Goal: Navigation & Orientation: Find specific page/section

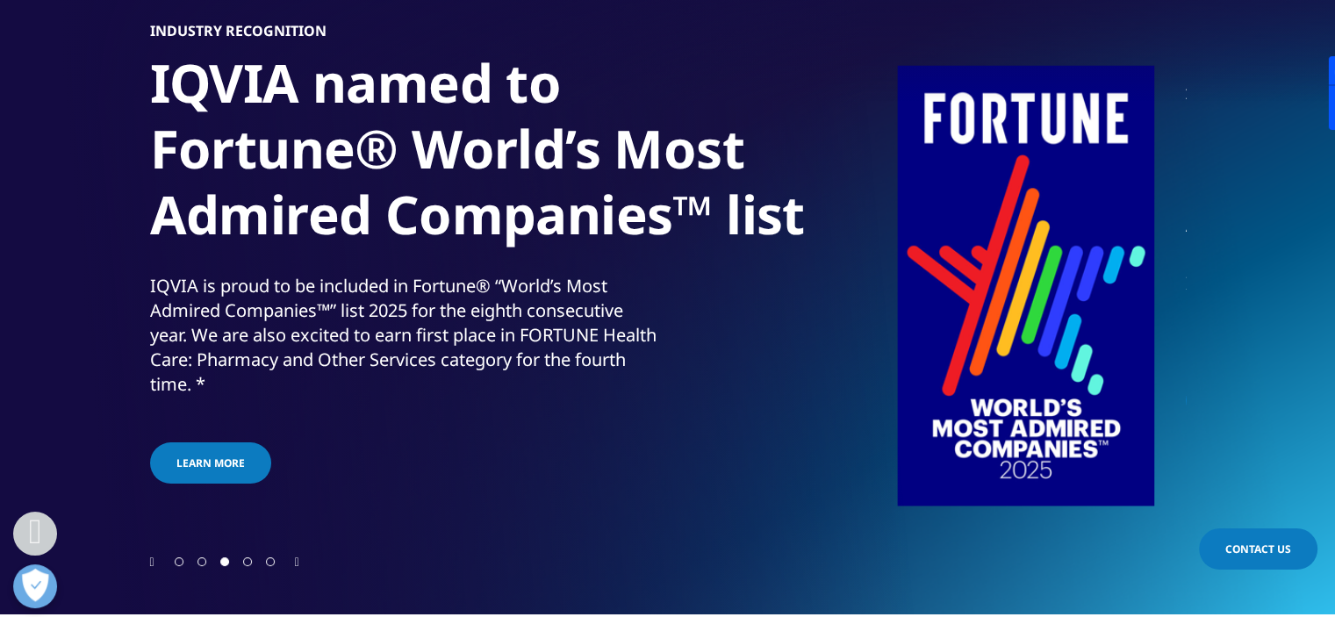
scroll to position [527, 0]
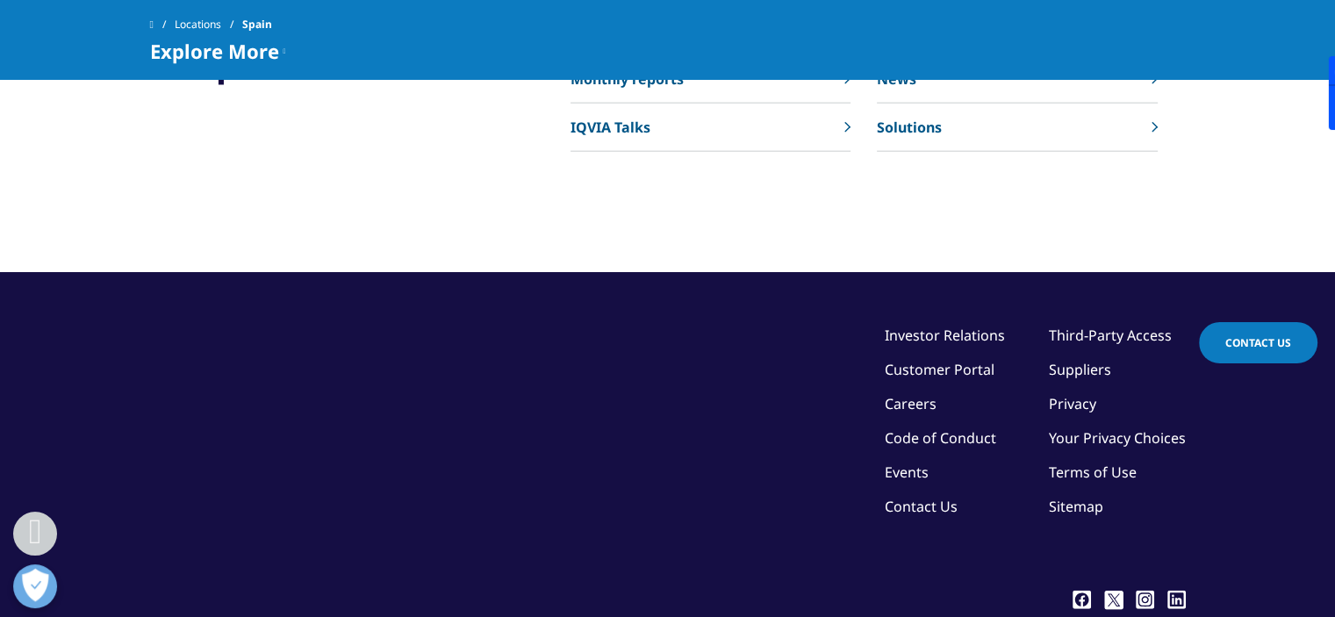
scroll to position [4388, 0]
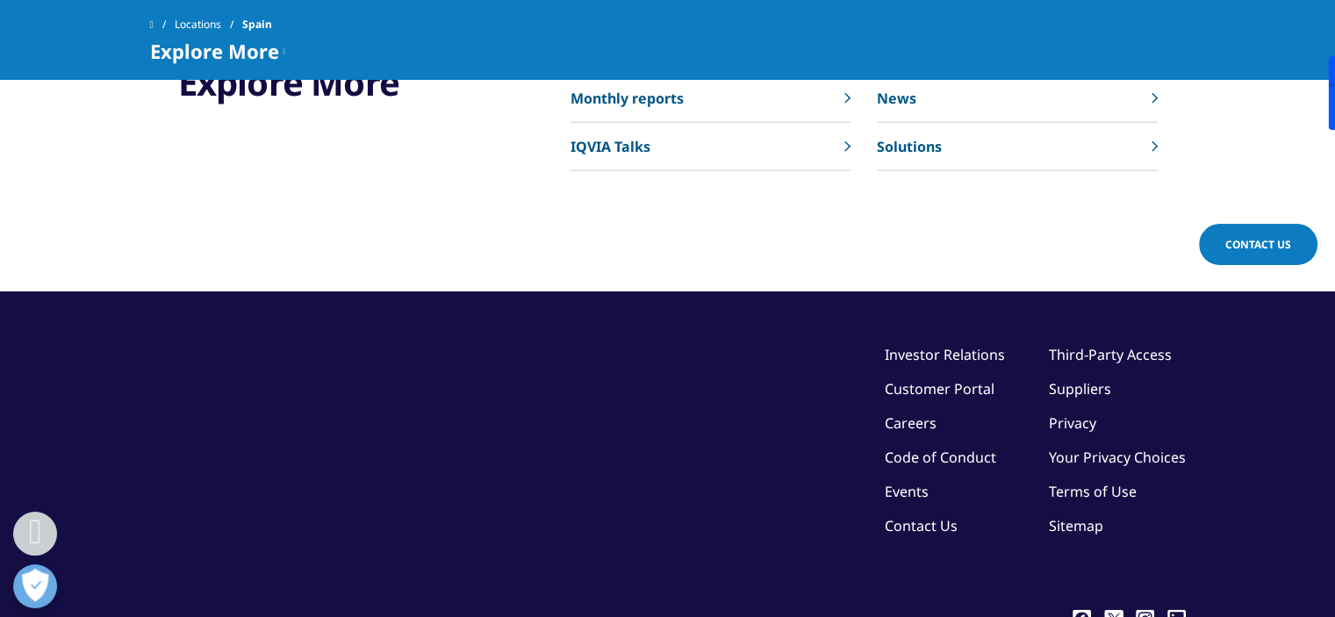
click at [1141, 123] on link "Solutions" at bounding box center [1017, 147] width 280 height 48
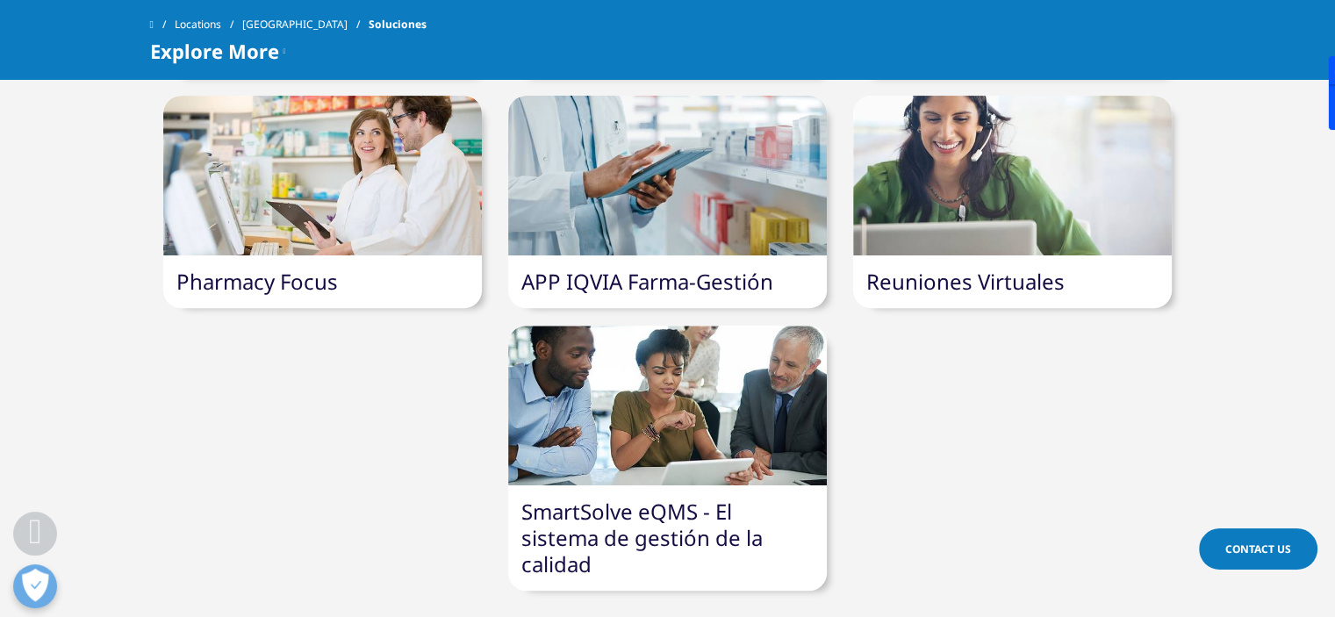
scroll to position [176, 0]
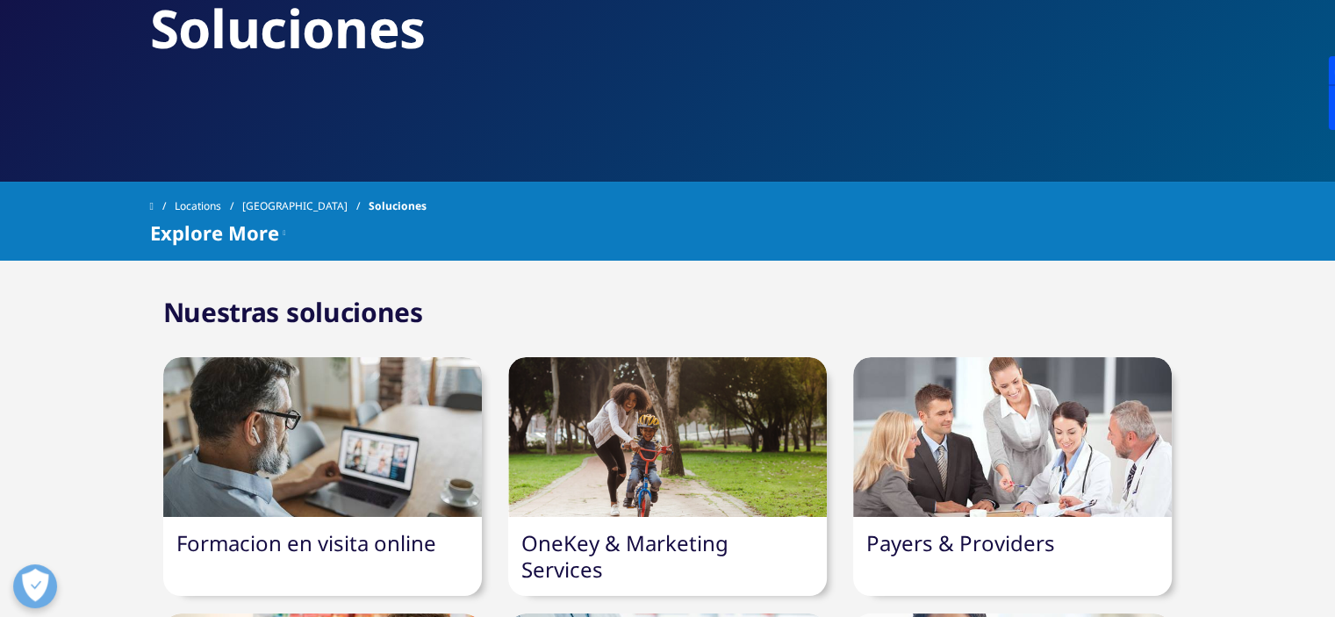
click at [624, 437] on div at bounding box center [667, 437] width 319 height 160
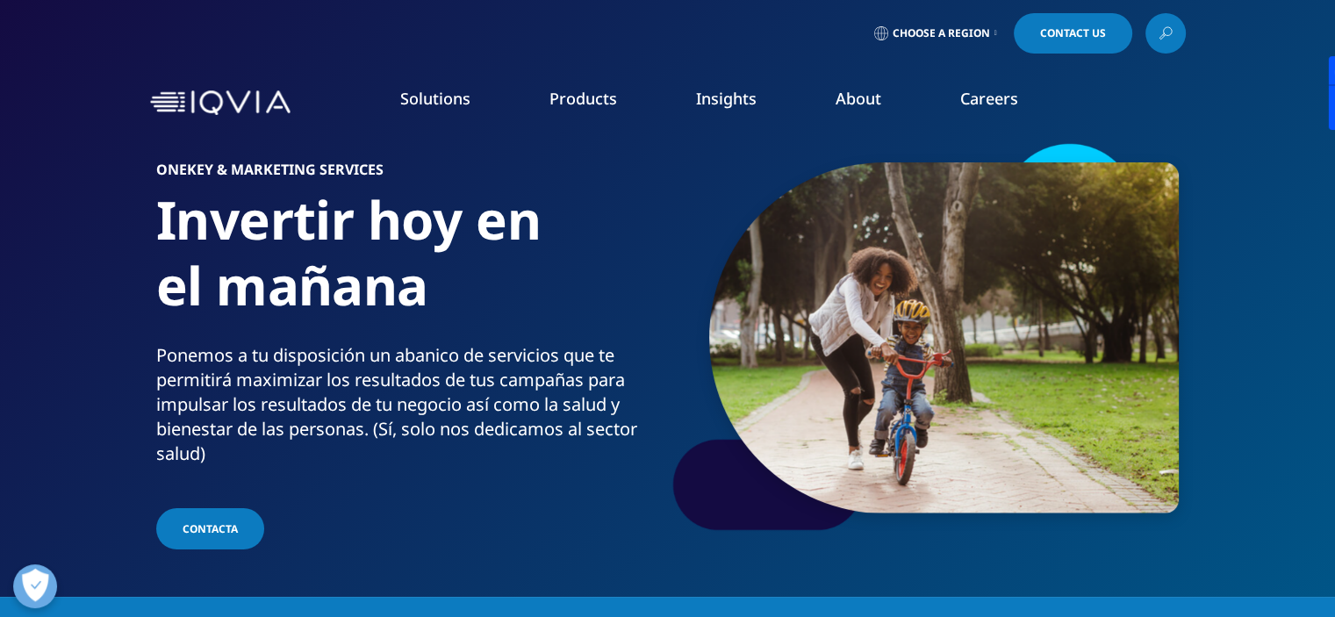
click at [952, 34] on span "Choose a Region" at bounding box center [940, 33] width 97 height 14
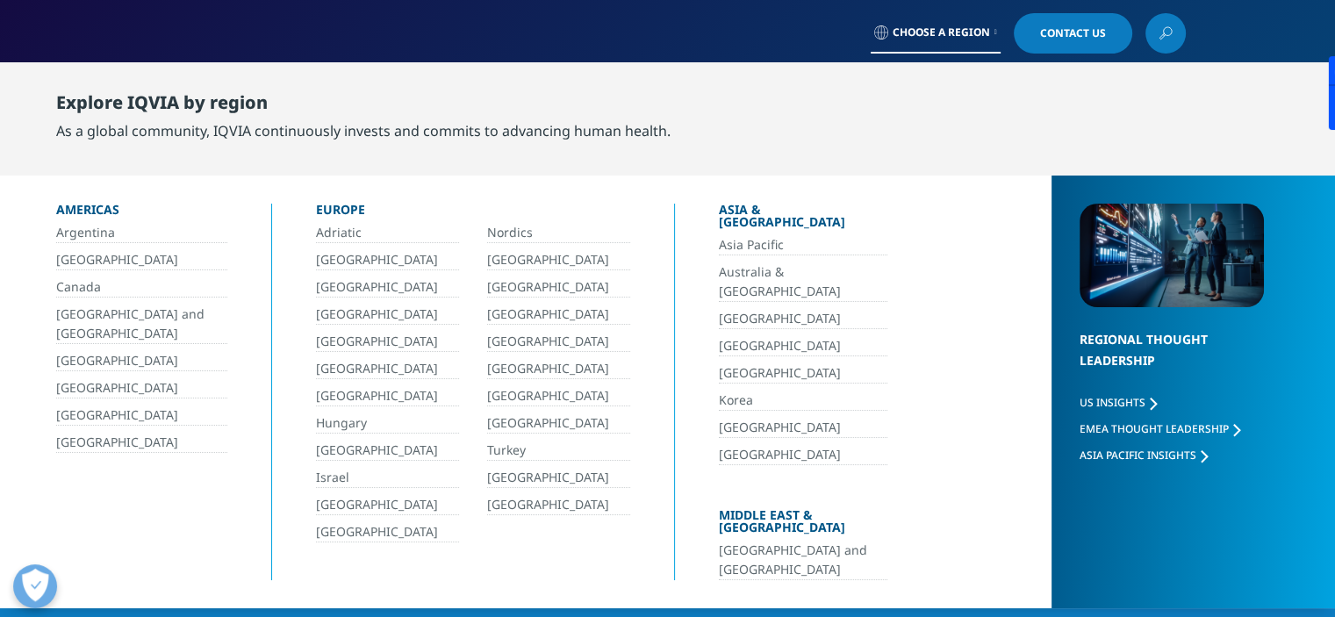
click at [340, 290] on link "[GEOGRAPHIC_DATA]" at bounding box center [387, 287] width 143 height 20
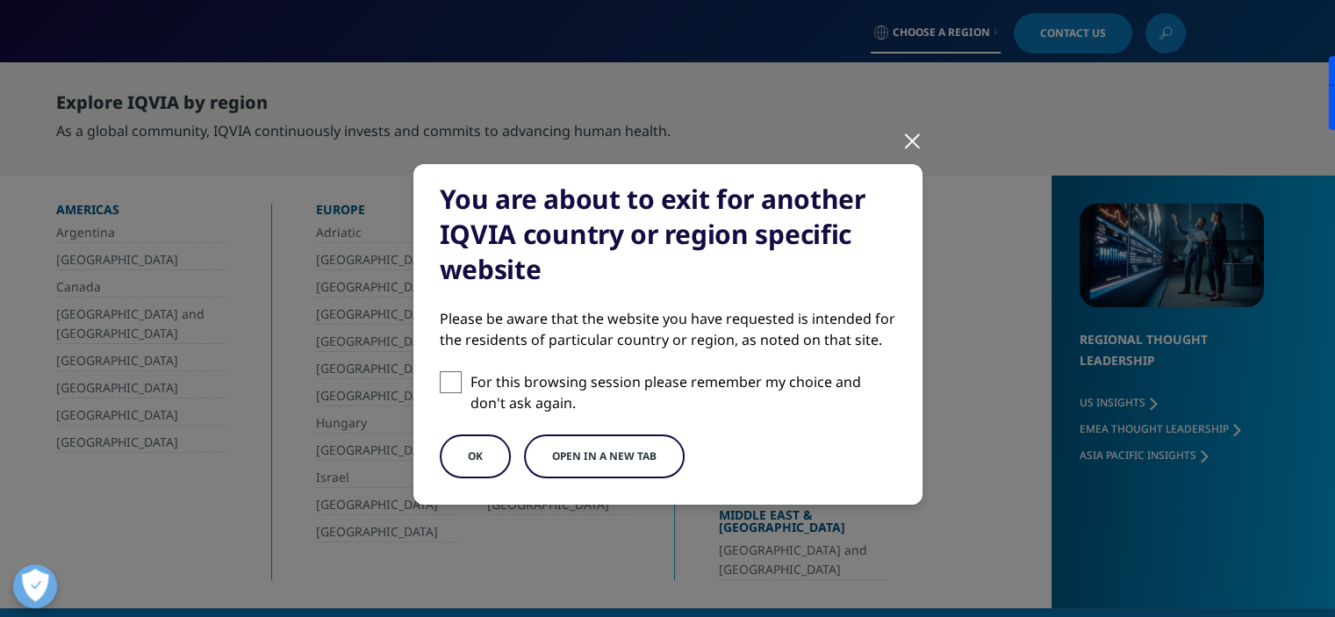
click at [459, 454] on button "OK" at bounding box center [475, 456] width 71 height 44
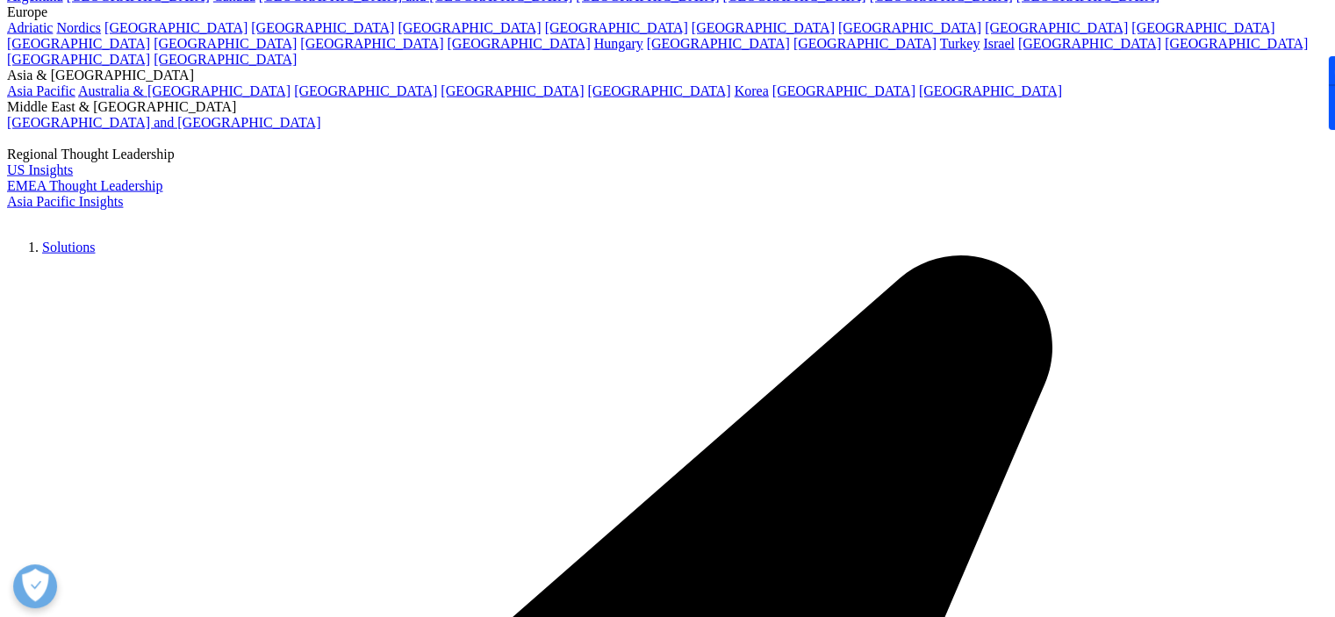
scroll to position [4145, 0]
